Goal: Obtain resource: Obtain resource

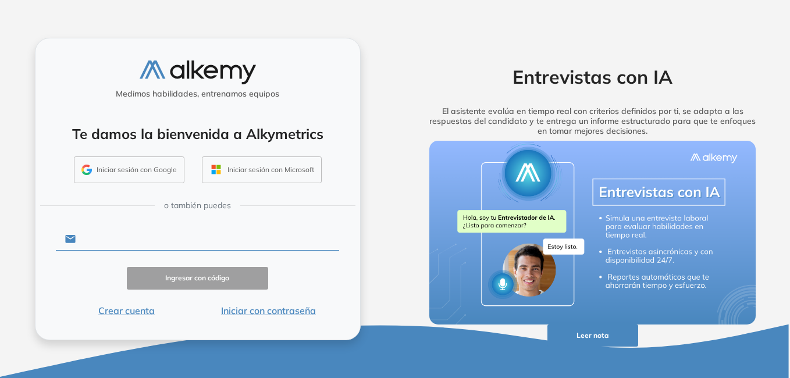
click at [123, 239] on input "text" at bounding box center [208, 239] width 264 height 22
type input "**********"
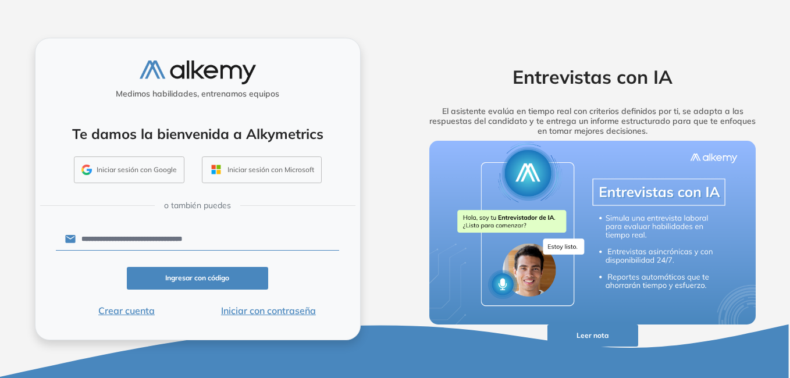
click at [262, 309] on button "Iniciar con contraseña" at bounding box center [268, 311] width 142 height 14
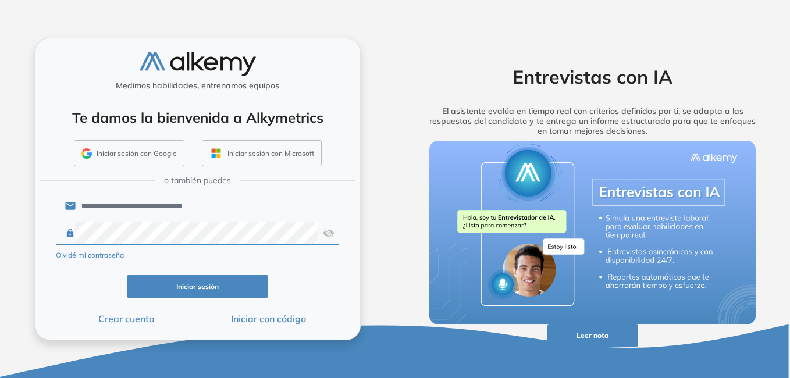
click at [215, 292] on button "Iniciar sesión" at bounding box center [198, 286] width 142 height 23
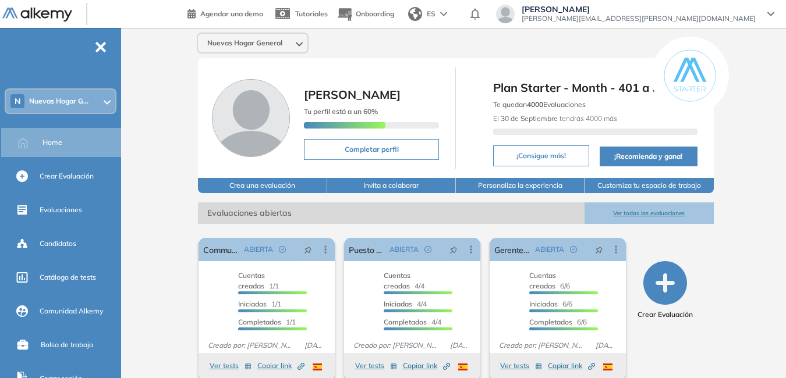
click at [104, 98] on div at bounding box center [107, 101] width 7 height 9
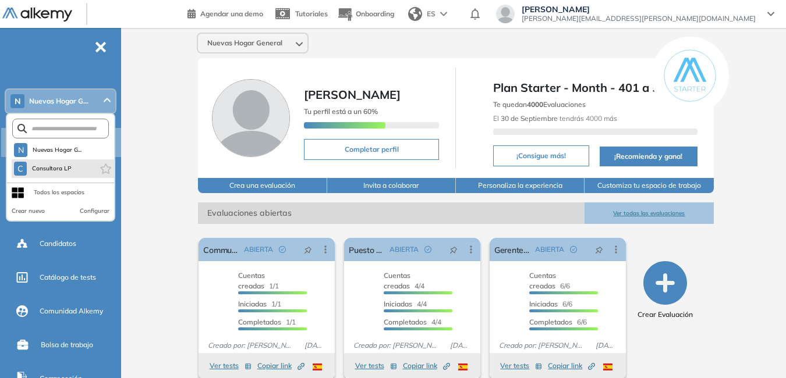
click at [72, 171] on li "C Consultora LP" at bounding box center [63, 168] width 102 height 19
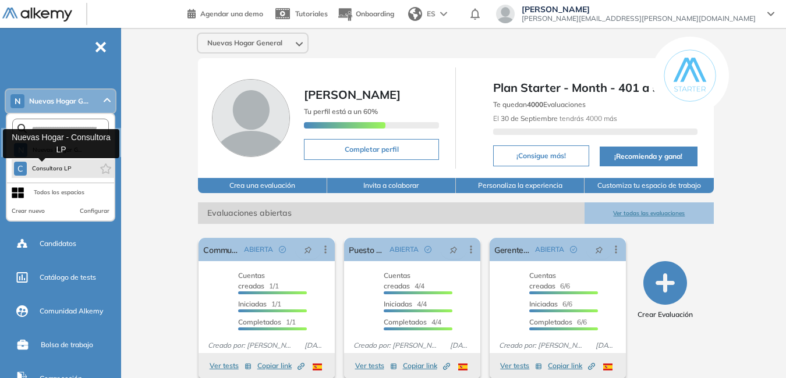
click at [45, 167] on span "Consultora LP" at bounding box center [51, 168] width 41 height 9
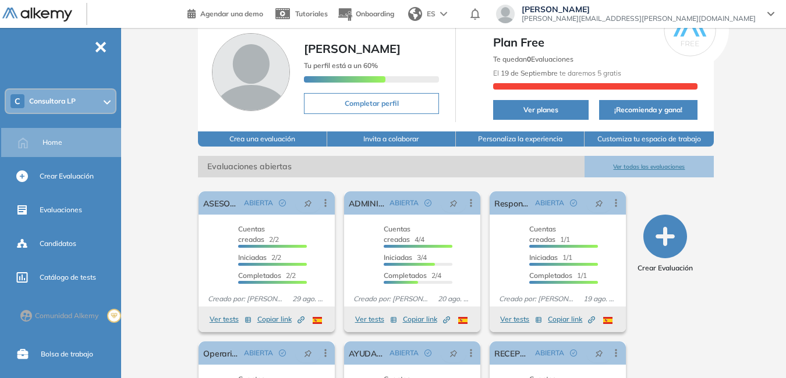
scroll to position [58, 0]
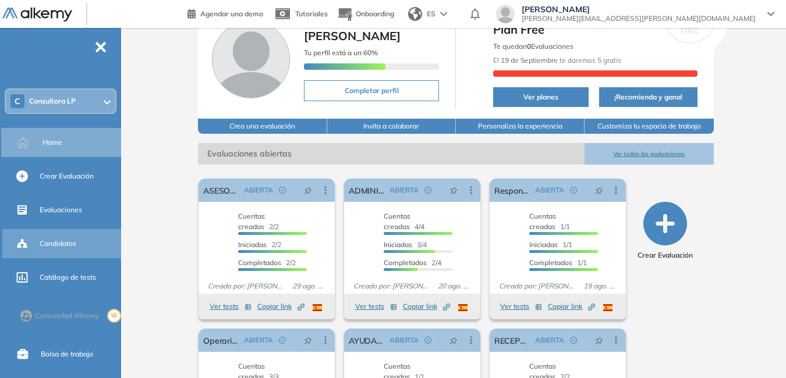
click at [57, 243] on span "Candidatos" at bounding box center [58, 244] width 37 height 10
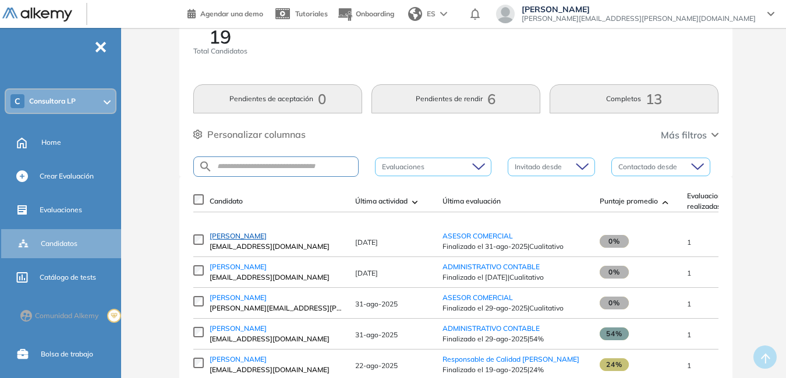
scroll to position [58, 0]
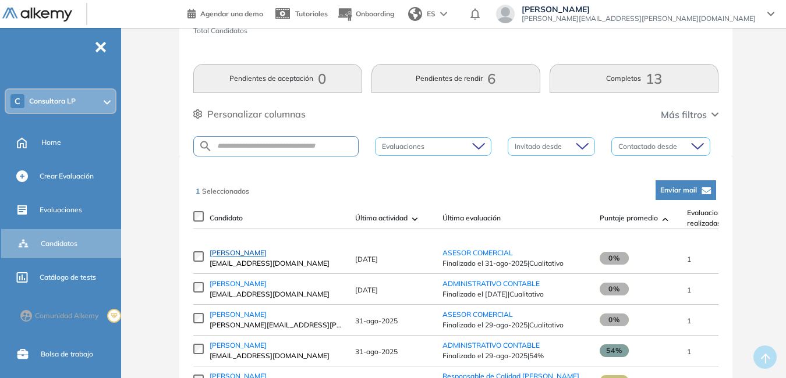
click at [238, 255] on span "[PERSON_NAME]" at bounding box center [238, 253] width 57 height 9
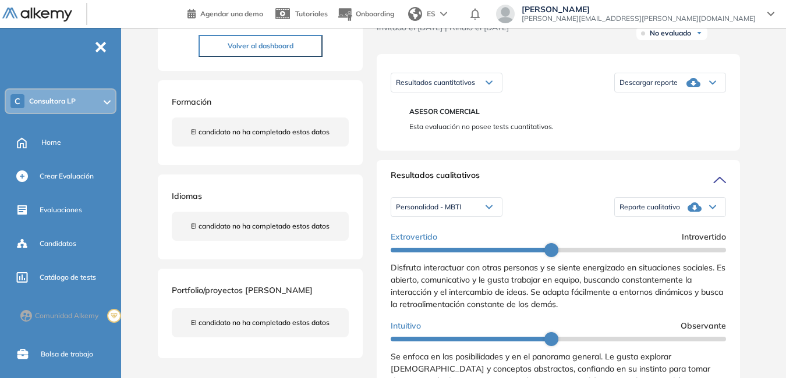
scroll to position [175, 0]
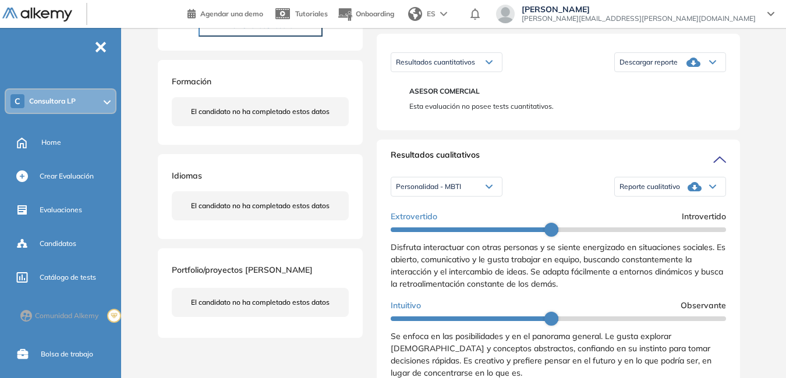
click at [668, 191] on span "Reporte cualitativo" at bounding box center [649, 186] width 61 height 9
click at [653, 209] on li "Reporte con Afinidad AI" at bounding box center [655, 203] width 71 height 12
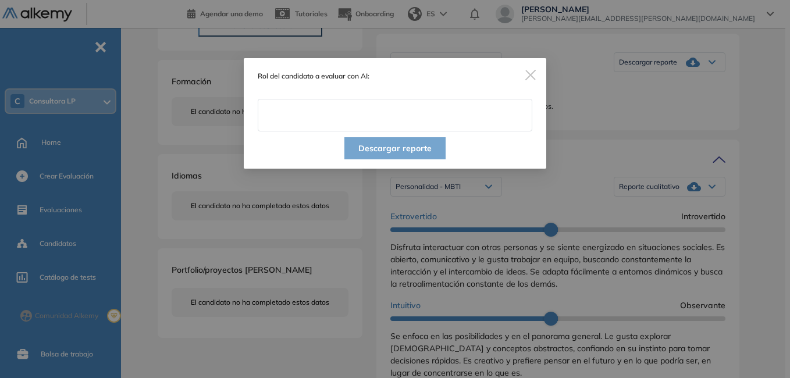
click at [303, 121] on input "text" at bounding box center [395, 115] width 275 height 33
type input "**********"
click at [530, 70] on img "Close" at bounding box center [531, 75] width 10 height 10
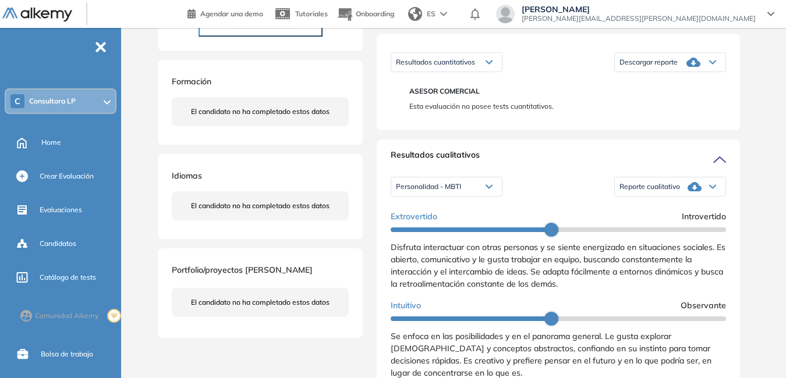
click at [655, 191] on span "Reporte cualitativo" at bounding box center [649, 186] width 61 height 9
click at [651, 209] on li "Reporte con Afinidad AI" at bounding box center [655, 203] width 71 height 12
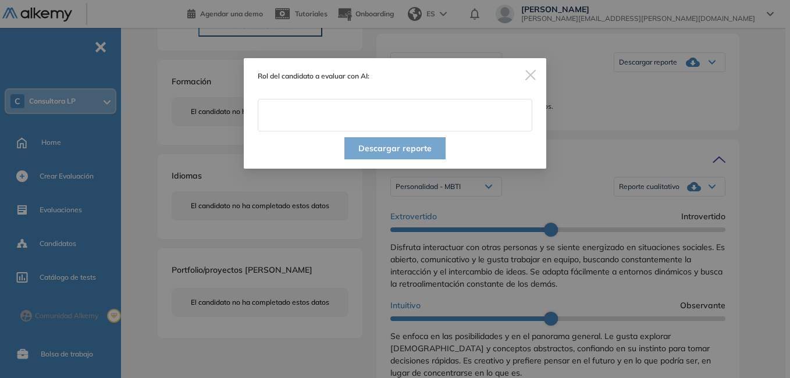
click at [295, 109] on input "text" at bounding box center [395, 115] width 275 height 33
type input "**********"
click at [391, 143] on button "Descargar reporte" at bounding box center [395, 148] width 101 height 22
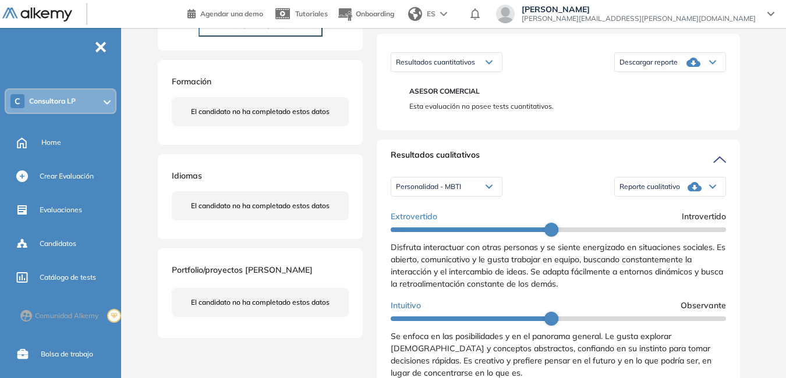
scroll to position [116, 0]
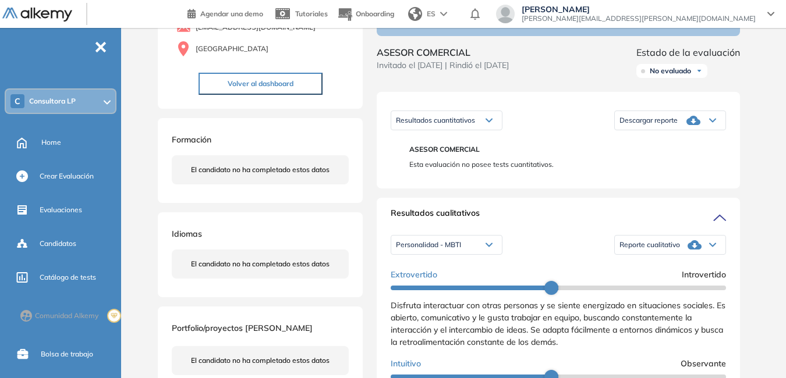
click at [647, 125] on div "Descargar reporte" at bounding box center [670, 120] width 111 height 23
click at [641, 143] on li "Descargar informe completo" at bounding box center [663, 137] width 86 height 12
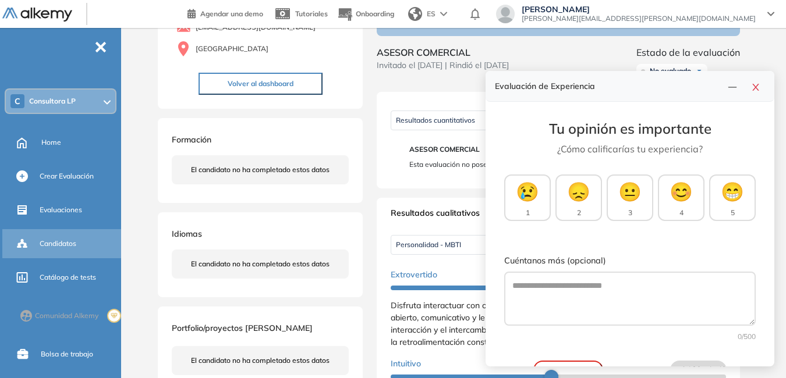
click at [74, 237] on div "Candidatos" at bounding box center [79, 244] width 79 height 20
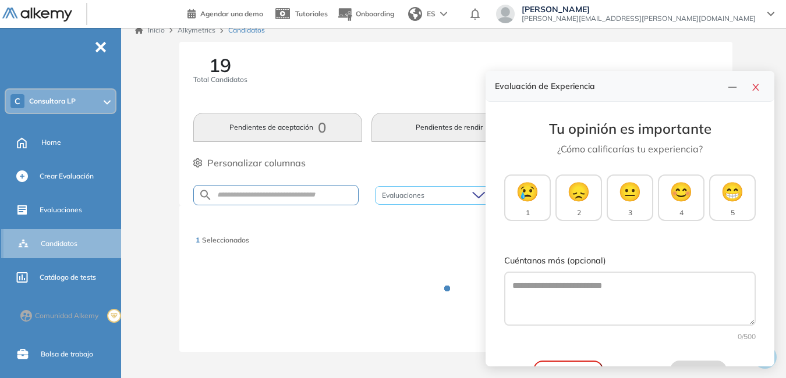
scroll to position [11, 0]
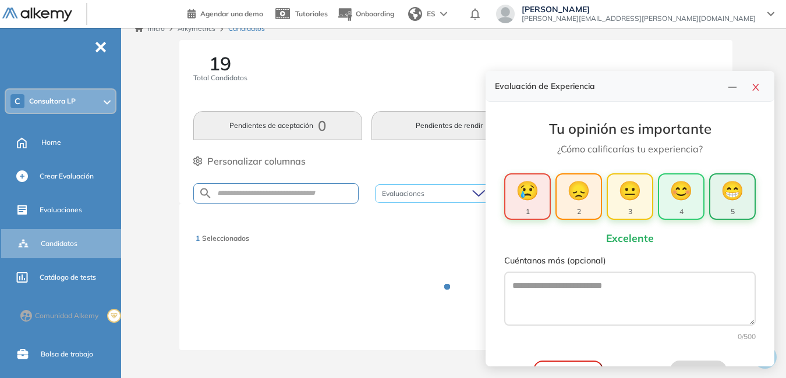
click at [725, 196] on span "😁" at bounding box center [732, 190] width 23 height 28
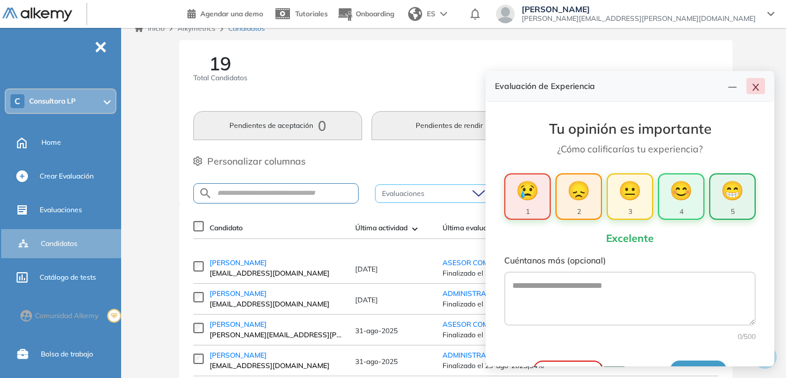
click at [755, 91] on icon "close" at bounding box center [755, 87] width 9 height 9
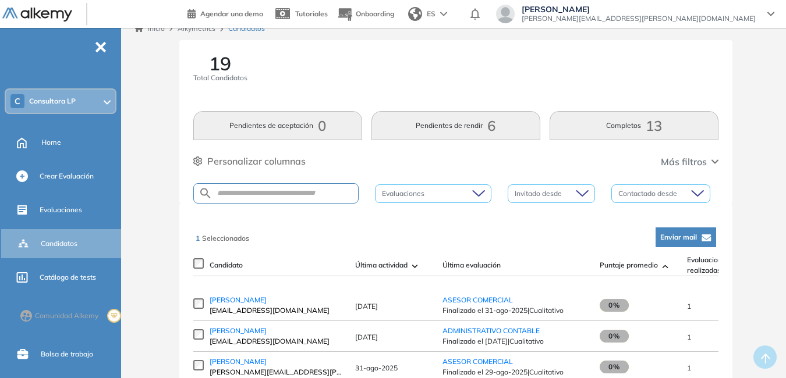
scroll to position [69, 0]
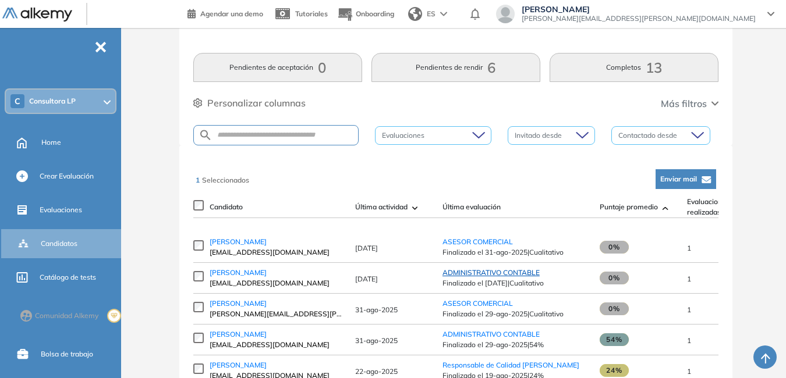
click at [511, 275] on span "ADMINISTRATIVO CONTABLE" at bounding box center [490, 272] width 97 height 9
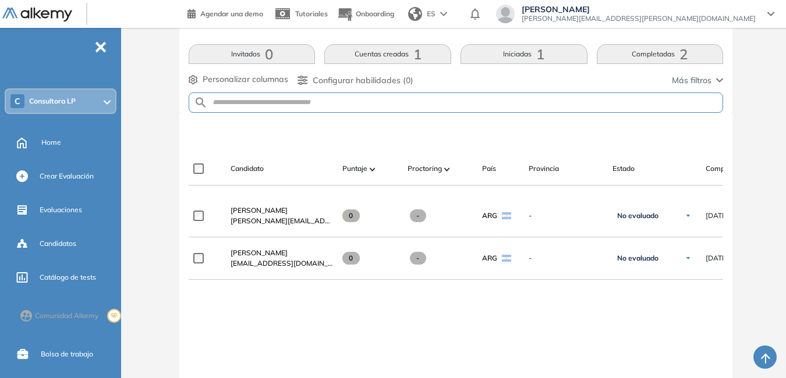
scroll to position [291, 0]
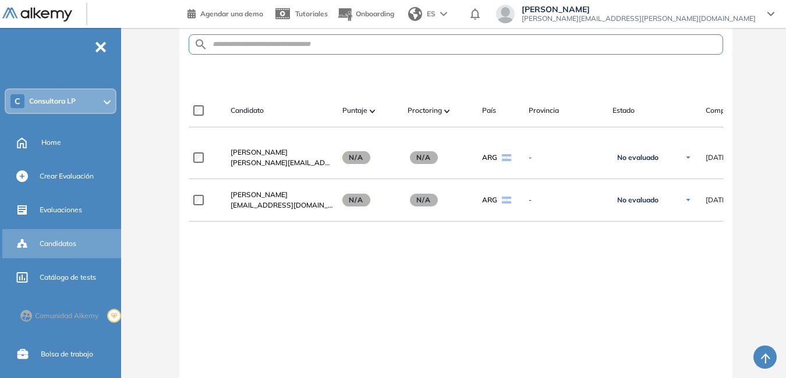
click at [65, 241] on span "Candidatos" at bounding box center [58, 244] width 37 height 10
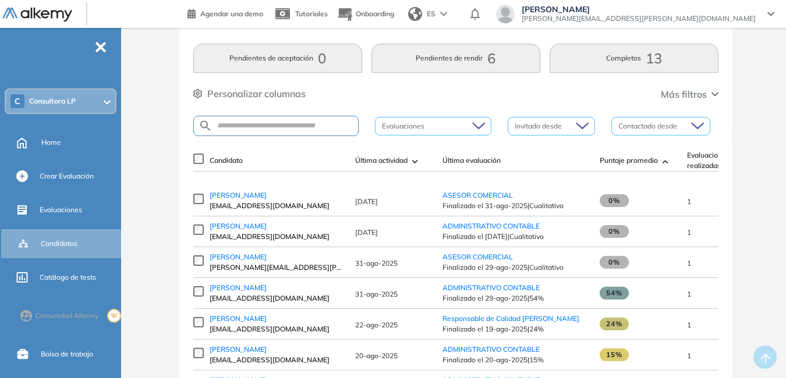
scroll to position [58, 0]
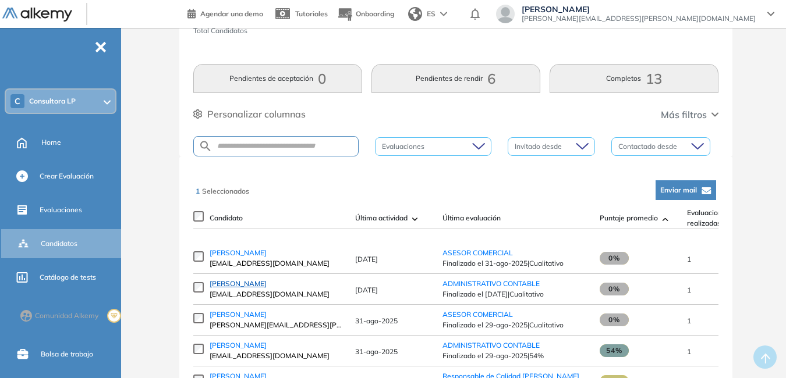
click at [249, 288] on span "[PERSON_NAME]" at bounding box center [238, 283] width 57 height 9
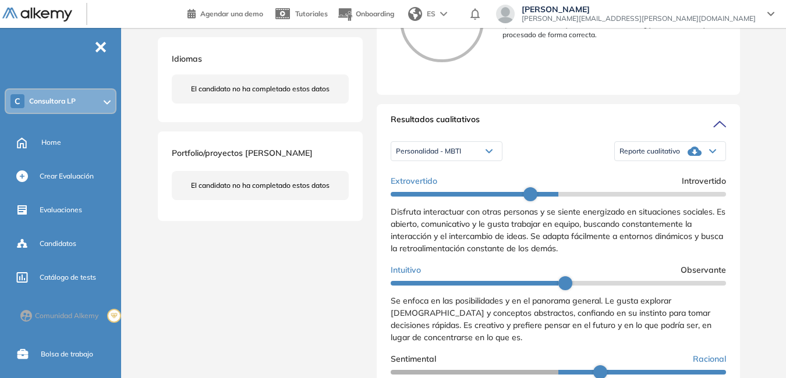
scroll to position [291, 0]
click at [649, 157] on span "Reporte cualitativo" at bounding box center [649, 151] width 61 height 9
click at [651, 174] on li "Reporte con Afinidad AI" at bounding box center [655, 168] width 71 height 12
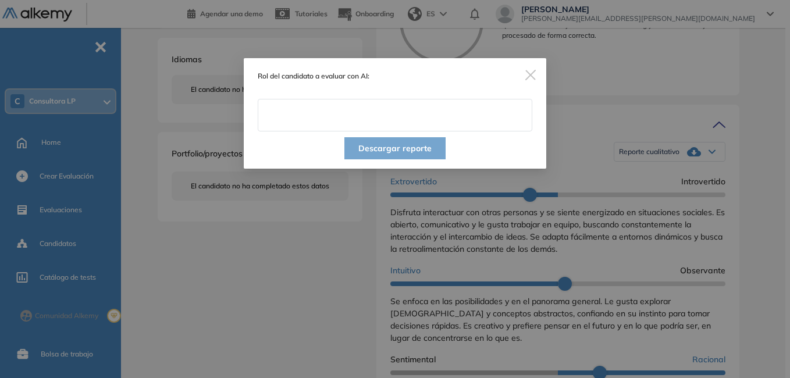
click at [328, 116] on input "text" at bounding box center [395, 115] width 275 height 33
type input "**********"
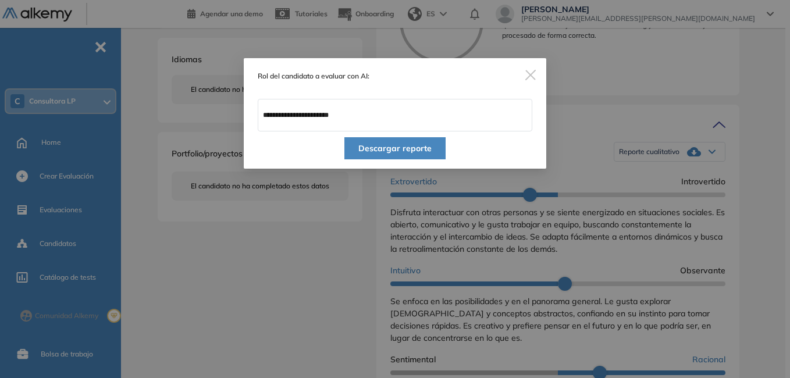
click at [409, 147] on button "Descargar reporte" at bounding box center [395, 148] width 101 height 22
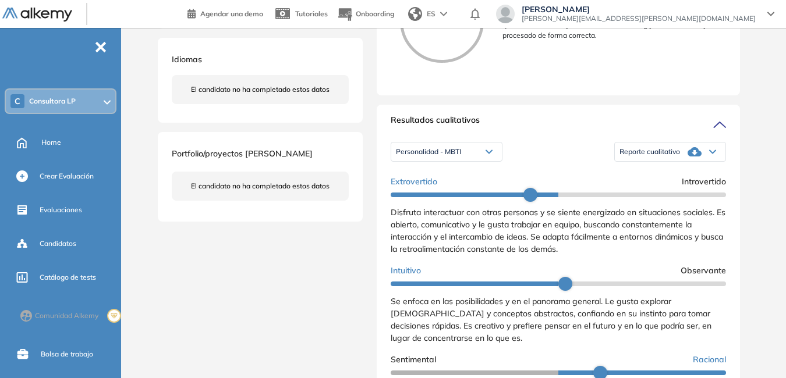
click at [665, 157] on span "Reporte cualitativo" at bounding box center [649, 151] width 61 height 9
click at [660, 174] on li "Reporte con Afinidad AI" at bounding box center [655, 168] width 71 height 12
